Goal: Task Accomplishment & Management: Use online tool/utility

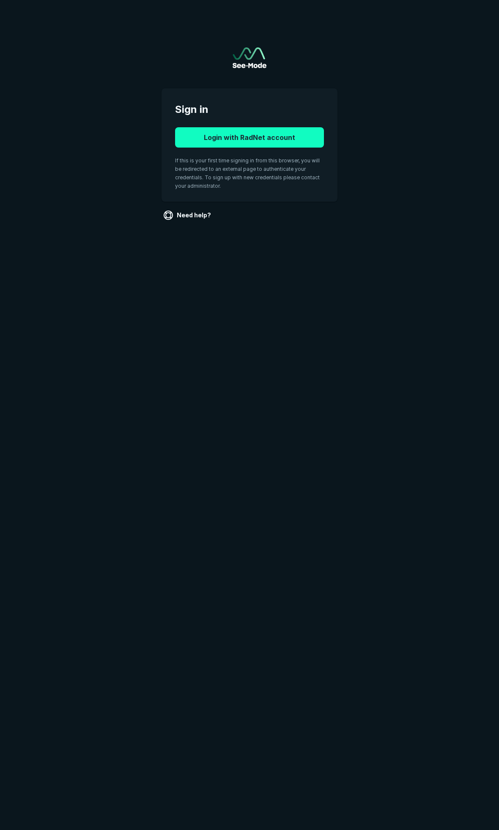
click at [252, 134] on button "Login with RadNet account" at bounding box center [249, 137] width 149 height 20
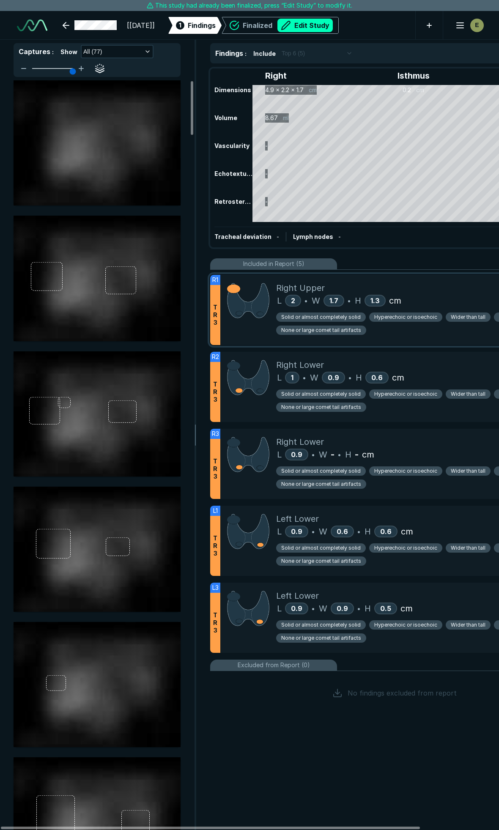
scroll to position [4626, 3333]
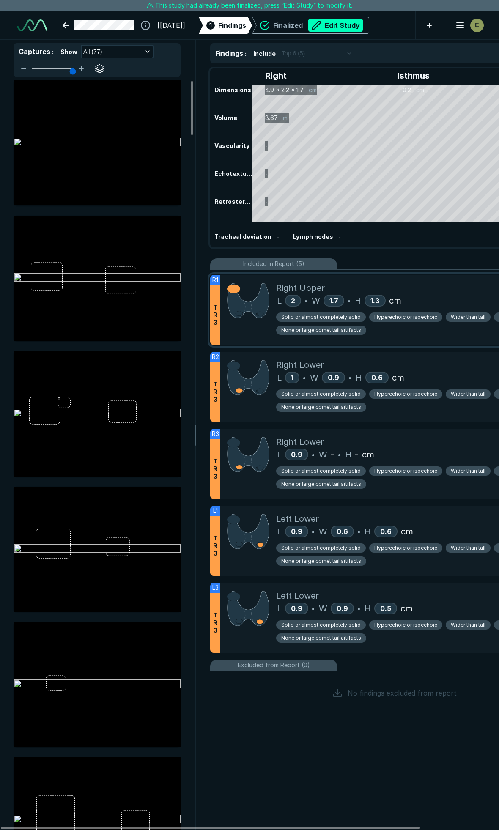
click at [390, 285] on div "Right Upper" at bounding box center [424, 288] width 296 height 13
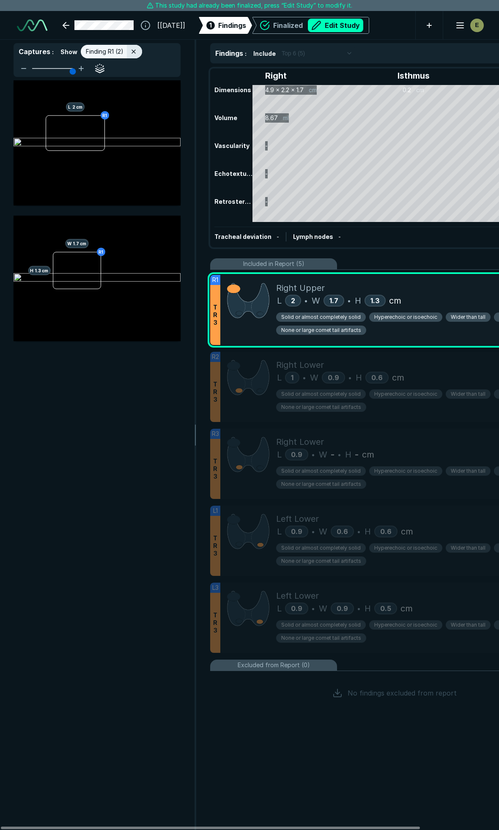
scroll to position [4370, 1825]
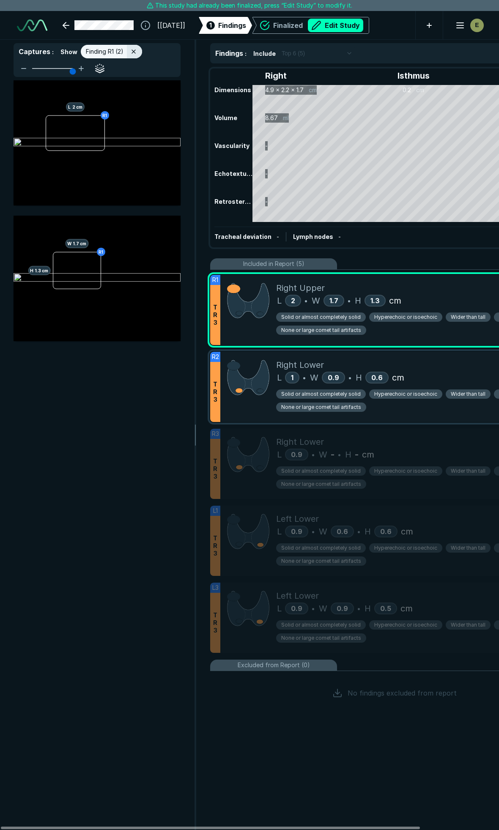
click at [452, 360] on div "Right Lower" at bounding box center [424, 365] width 296 height 13
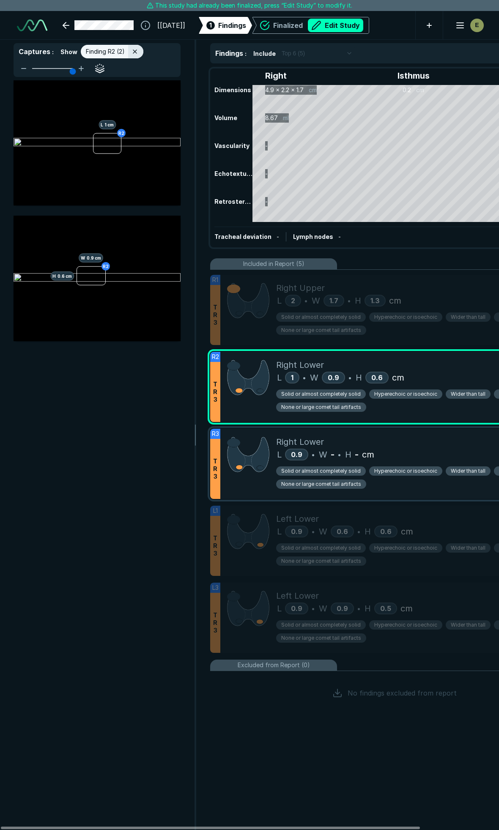
click at [441, 436] on div "Right Lower" at bounding box center [424, 442] width 296 height 13
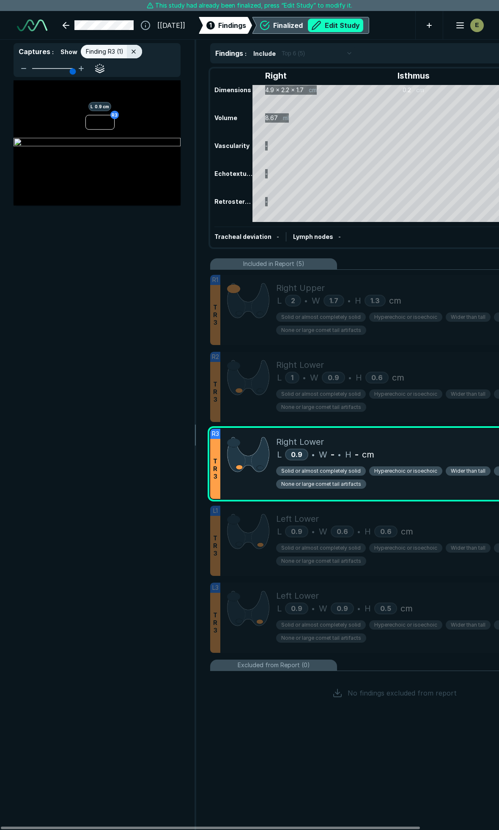
click at [351, 23] on button "Edit Study" at bounding box center [335, 26] width 55 height 14
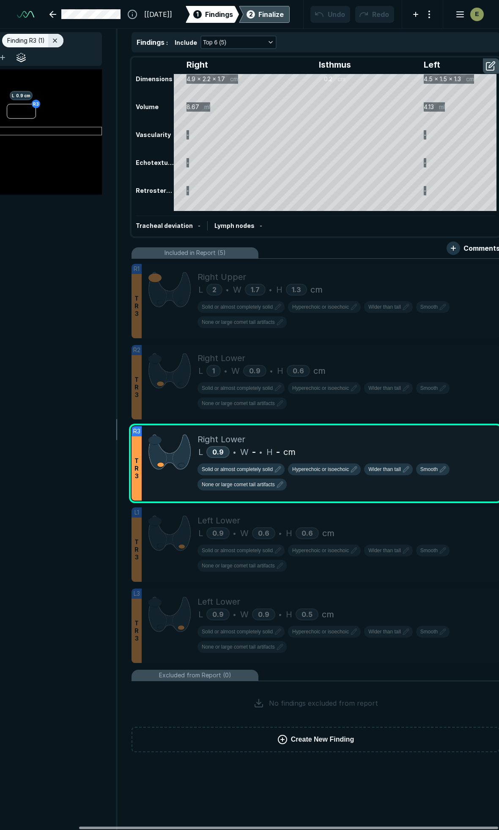
scroll to position [0, 93]
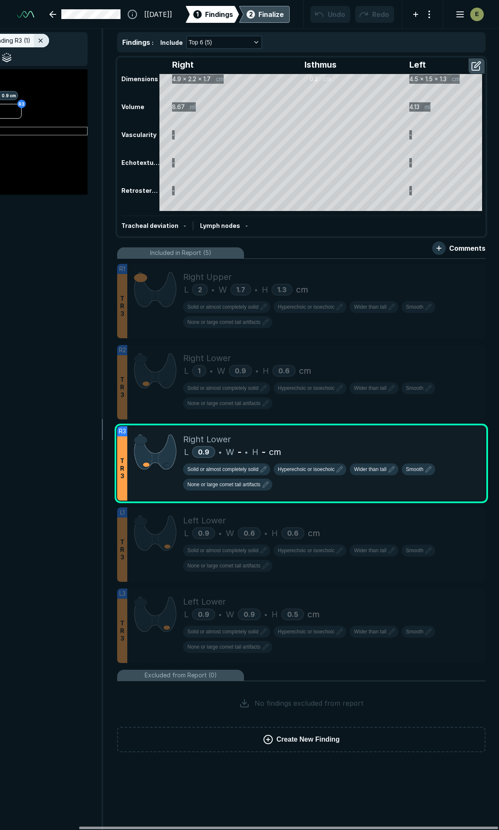
drag, startPoint x: 187, startPoint y: 826, endPoint x: 335, endPoint y: 837, distance: 148.5
click at [335, 829] on div at bounding box center [288, 828] width 419 height 3
click at [481, 435] on icon at bounding box center [477, 435] width 10 height 10
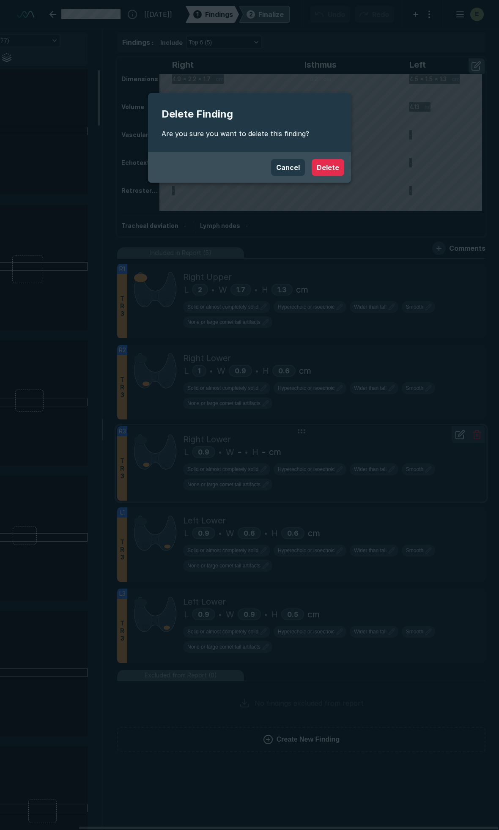
scroll to position [4418, 1825]
click at [326, 167] on button "Delete" at bounding box center [328, 167] width 33 height 17
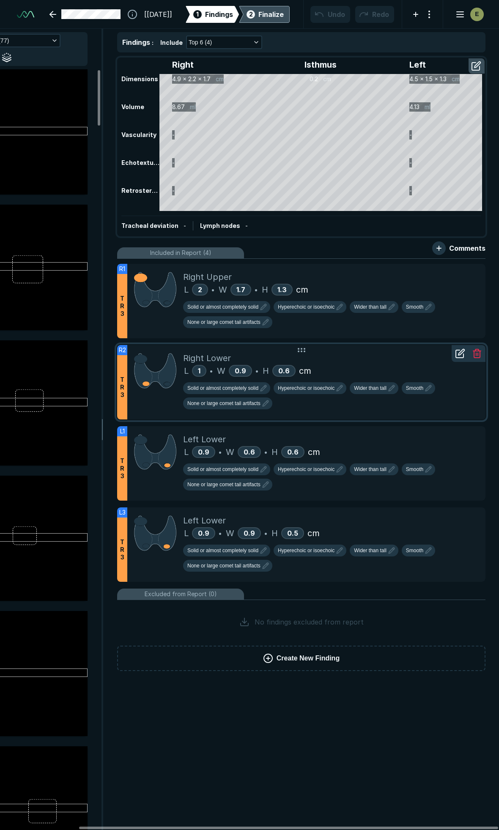
scroll to position [3861, 2731]
click at [408, 442] on div "Left Lower" at bounding box center [331, 439] width 296 height 13
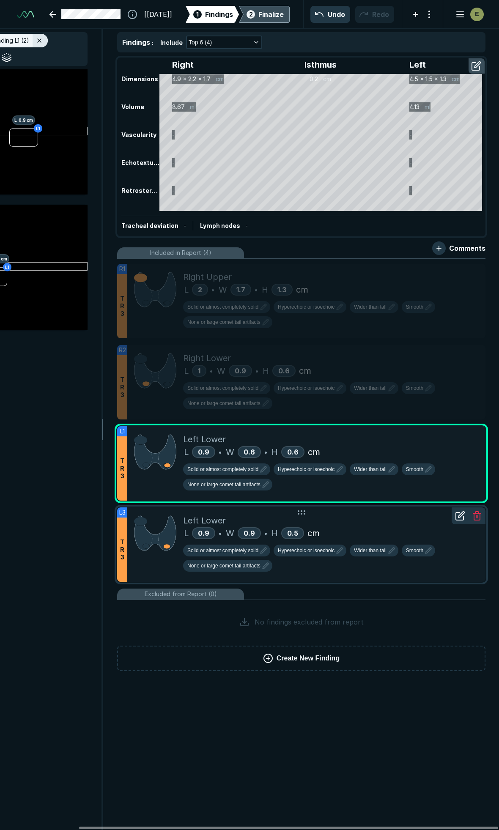
scroll to position [4418, 1825]
click at [351, 516] on div "Left Lower" at bounding box center [331, 520] width 296 height 13
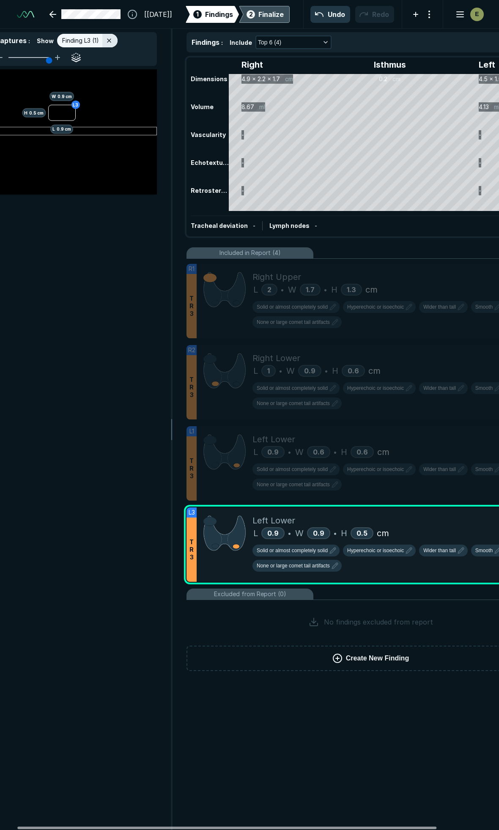
scroll to position [0, 0]
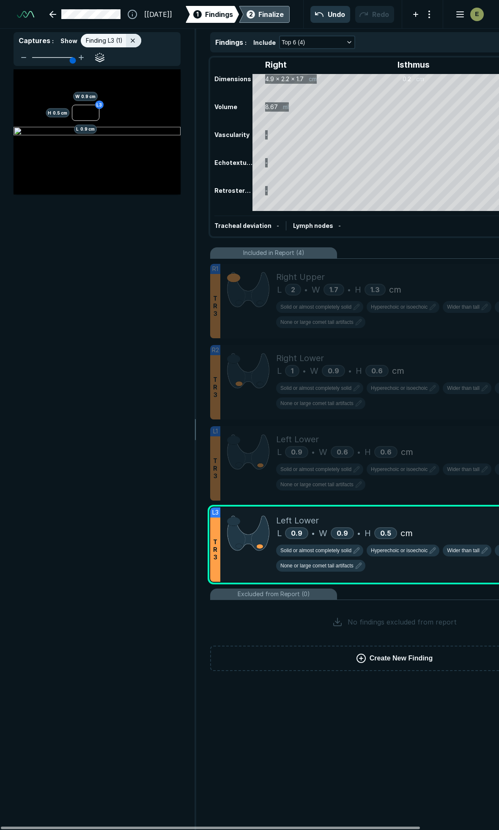
drag, startPoint x: 210, startPoint y: 827, endPoint x: 99, endPoint y: 819, distance: 111.1
click at [99, 827] on div at bounding box center [210, 828] width 419 height 3
click at [261, 12] on div "Finalize" at bounding box center [270, 14] width 25 height 10
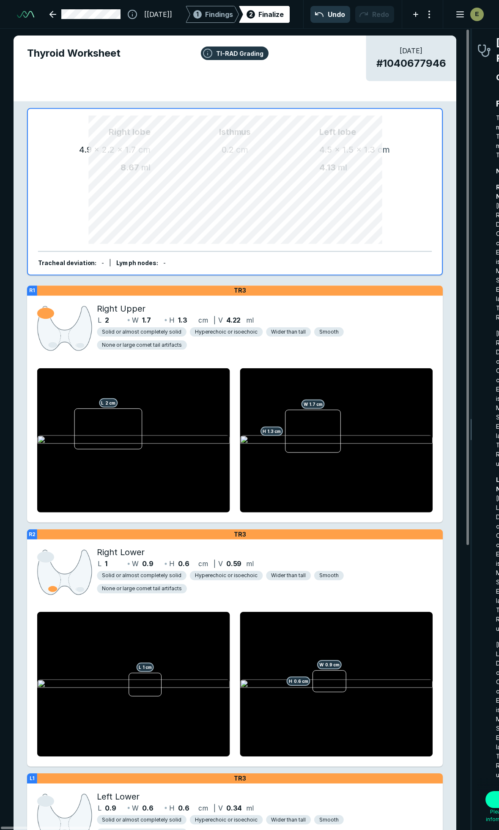
scroll to position [4608, 3066]
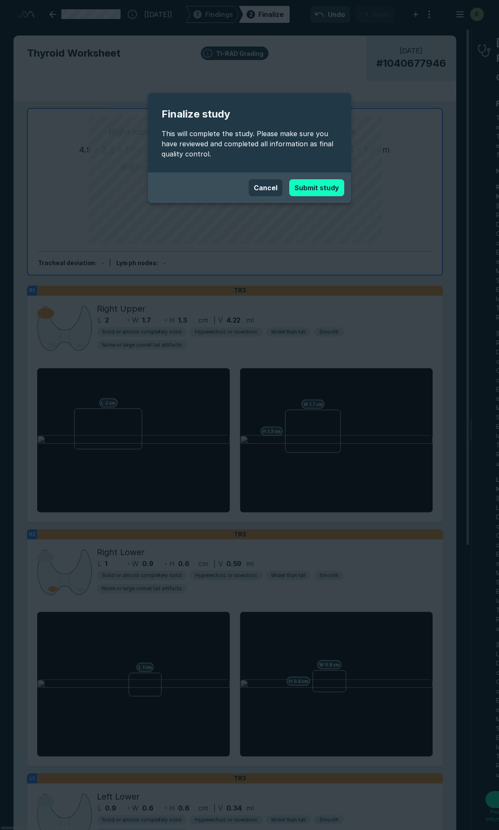
click at [320, 189] on button "Submit study" at bounding box center [316, 187] width 55 height 17
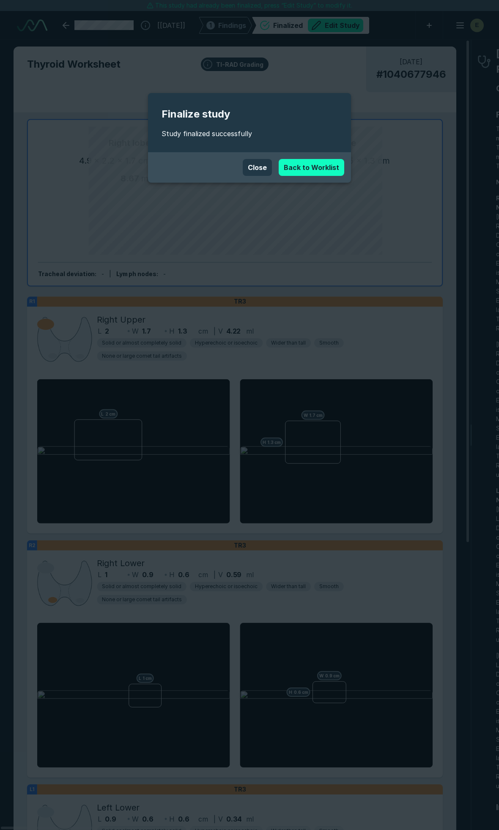
click at [315, 167] on link "Back to Worklist" at bounding box center [312, 167] width 66 height 17
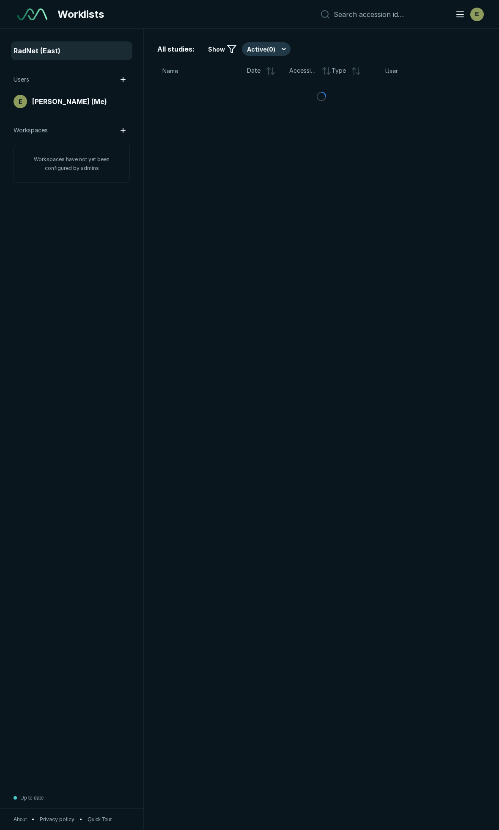
scroll to position [4540, 2550]
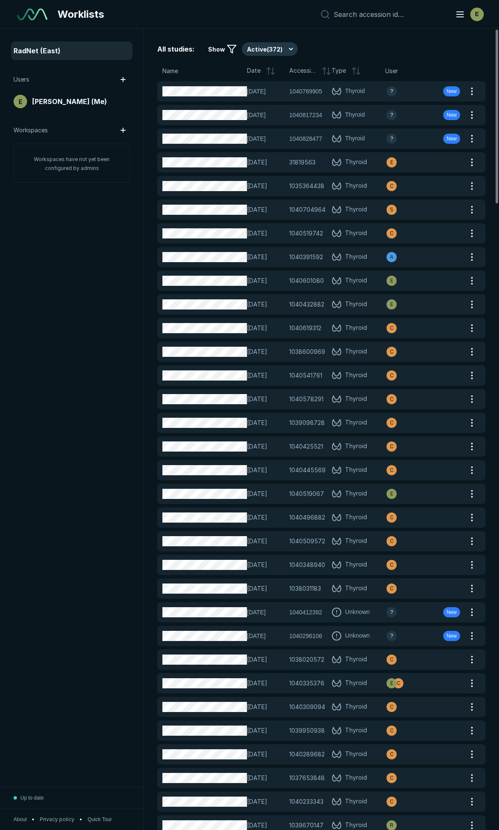
click at [193, 538] on div "RadNet (East) Users E [PERSON_NAME] (Me) Workspaces Workspaces have not yet bee…" at bounding box center [249, 429] width 499 height 801
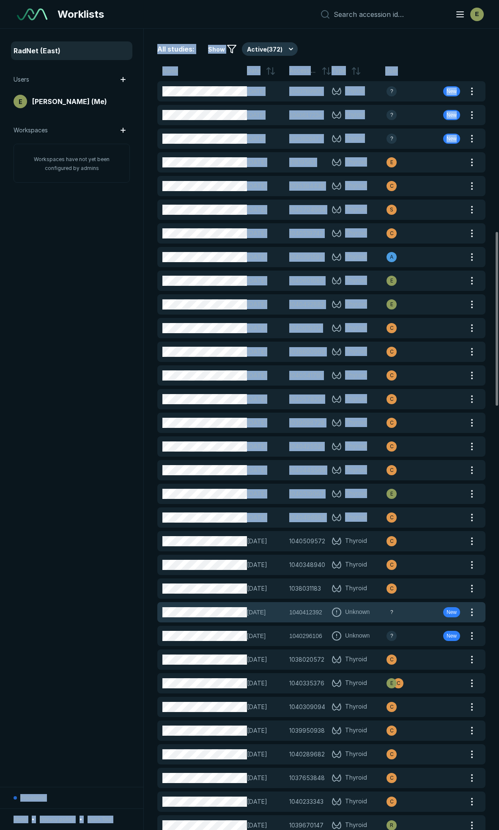
scroll to position [940, 0]
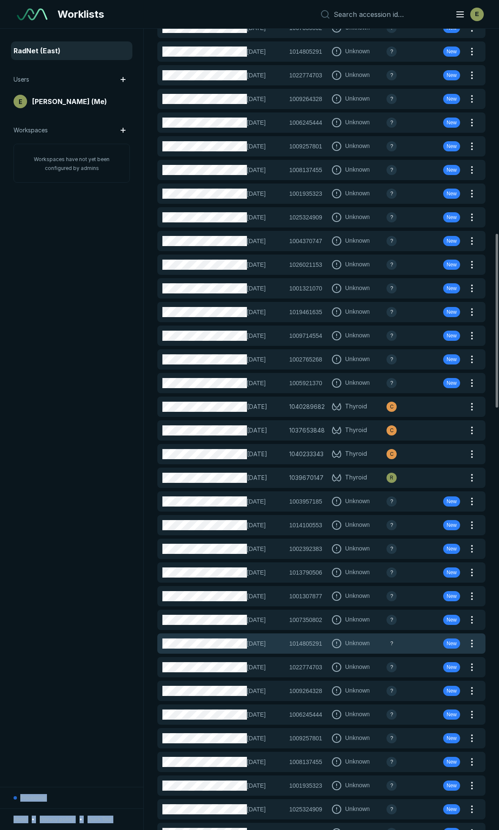
drag, startPoint x: 384, startPoint y: 625, endPoint x: 343, endPoint y: 642, distance: 44.0
